Goal: Find contact information: Obtain details needed to contact an individual or organization

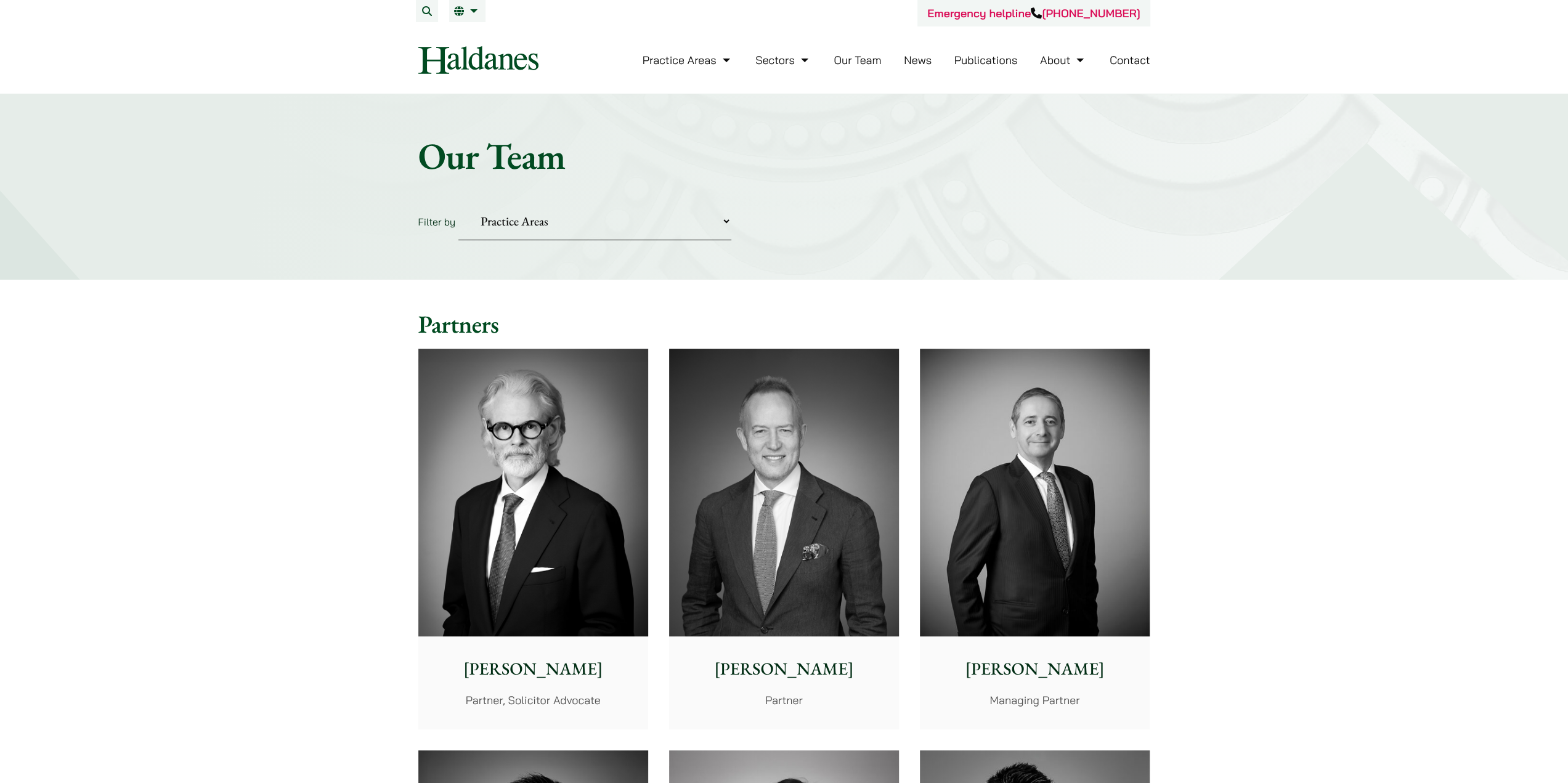
click at [1125, 60] on link "Contact" at bounding box center [1130, 59] width 40 height 14
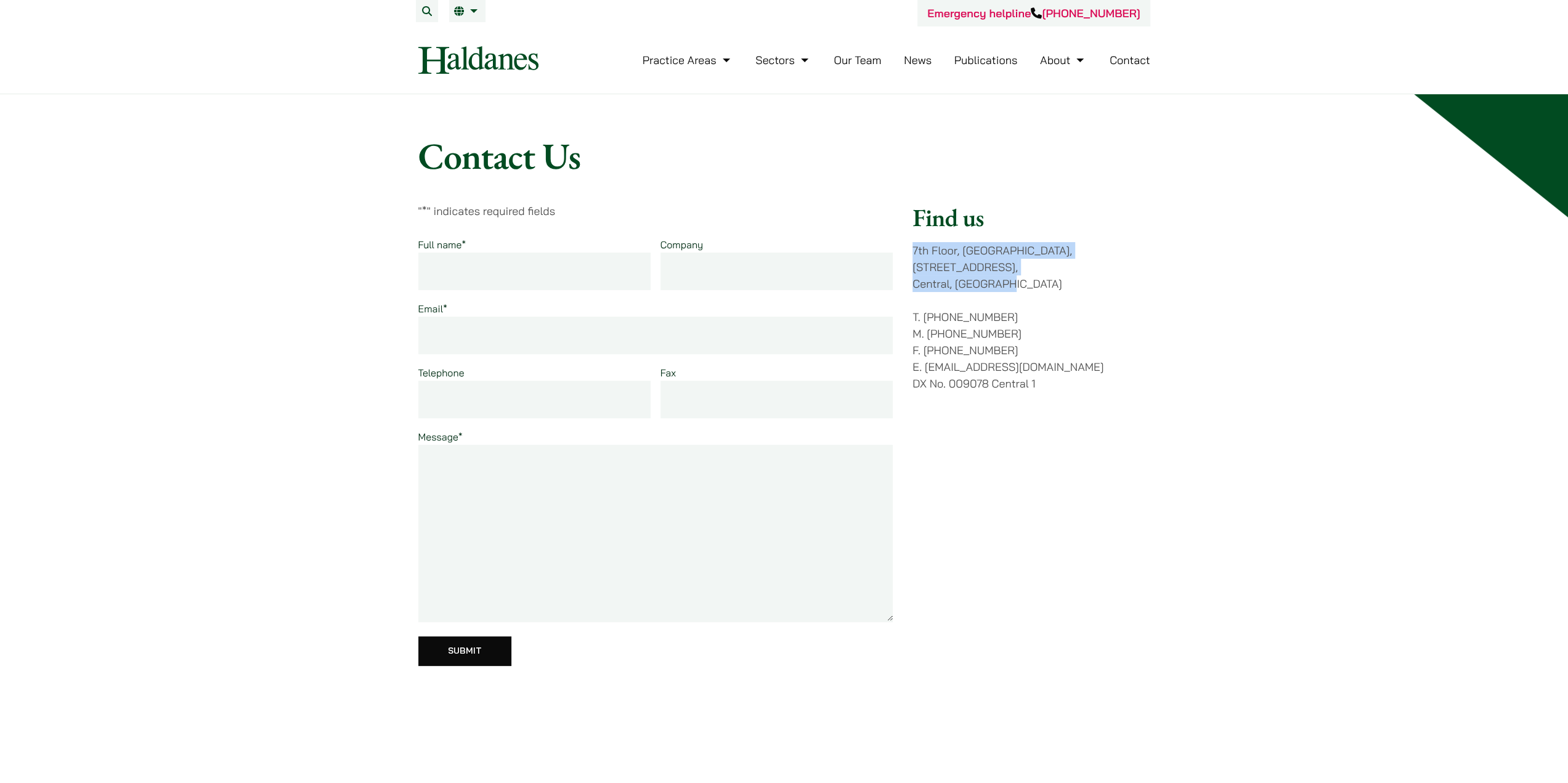
drag, startPoint x: 1039, startPoint y: 272, endPoint x: 909, endPoint y: 248, distance: 132.2
click at [909, 248] on div "" * " indicates required fields Full name * Company Email * Telephone Fax Messa…" at bounding box center [784, 442] width 732 height 480
copy p "[STREET_ADDRESS]"
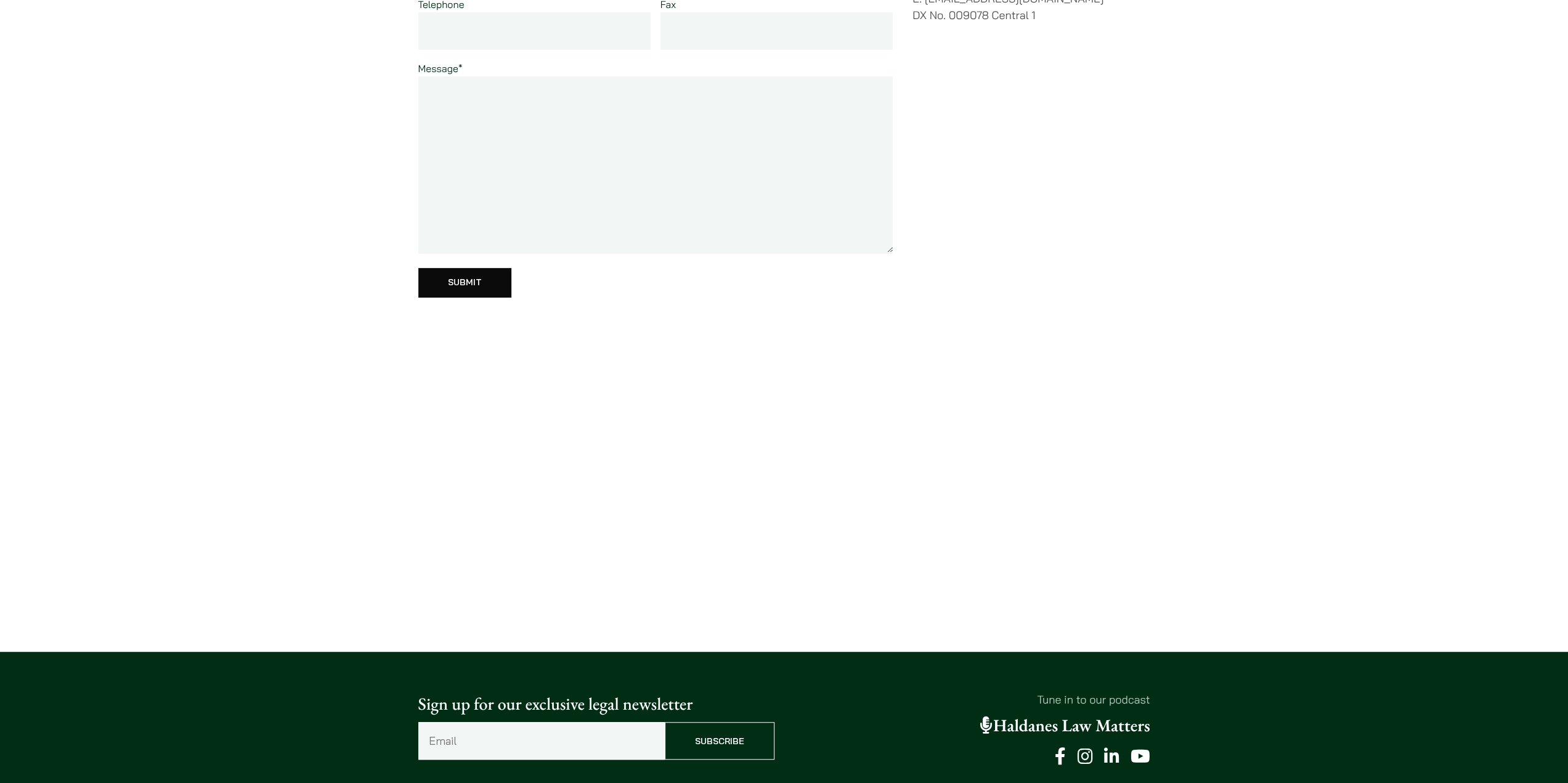
scroll to position [370, 0]
